Goal: Task Accomplishment & Management: Manage account settings

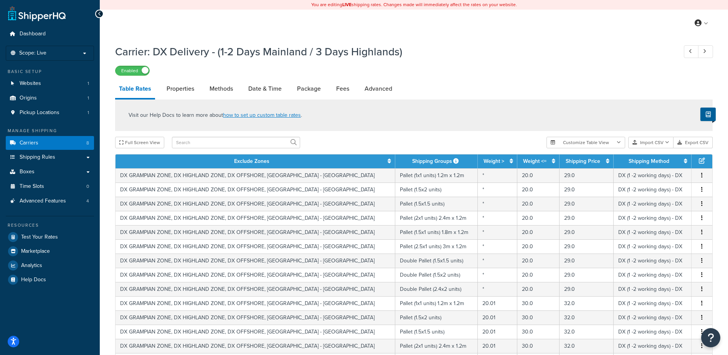
select select "25"
click at [60, 141] on link "Carriers 8" at bounding box center [50, 143] width 88 height 14
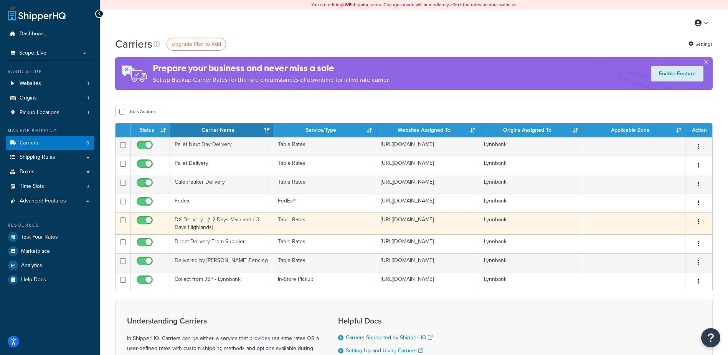
click at [700, 220] on icon "button" at bounding box center [699, 221] width 2 height 5
click at [661, 240] on link "Edit" at bounding box center [668, 238] width 61 height 16
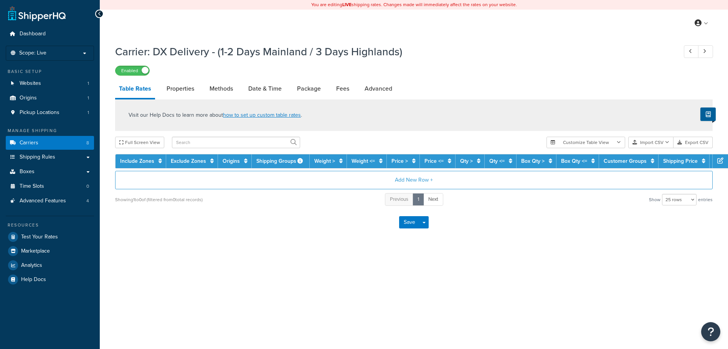
select select "25"
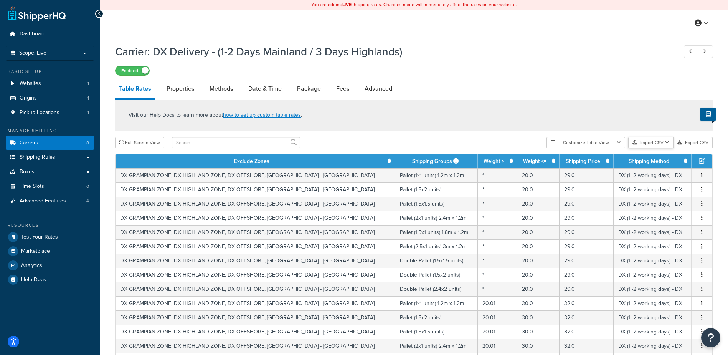
click at [669, 144] on icon "button" at bounding box center [667, 142] width 4 height 5
click at [672, 148] on div "Customize Table View Show all columns Show selected columns Import CSV Import a…" at bounding box center [630, 143] width 166 height 12
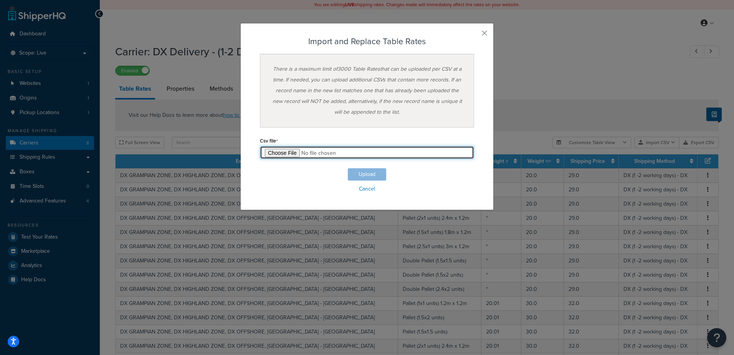
click at [274, 155] on input "file" at bounding box center [367, 152] width 214 height 13
type input "C:\fakepath\Table Rate Export-2025-10-07 1153.csv"
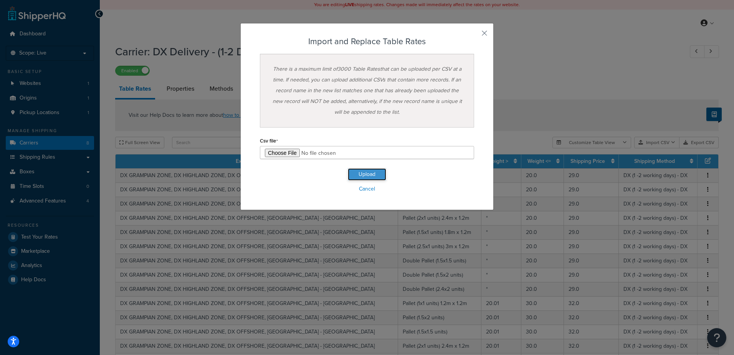
click at [371, 175] on button "Upload" at bounding box center [367, 174] width 38 height 12
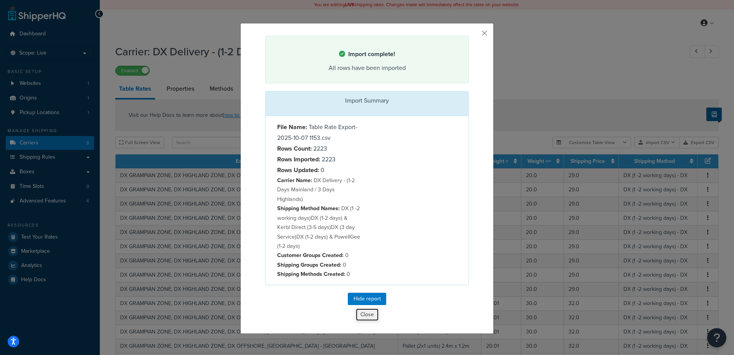
click at [361, 308] on button "Close" at bounding box center [367, 314] width 23 height 13
